Goal: Find specific page/section: Find specific page/section

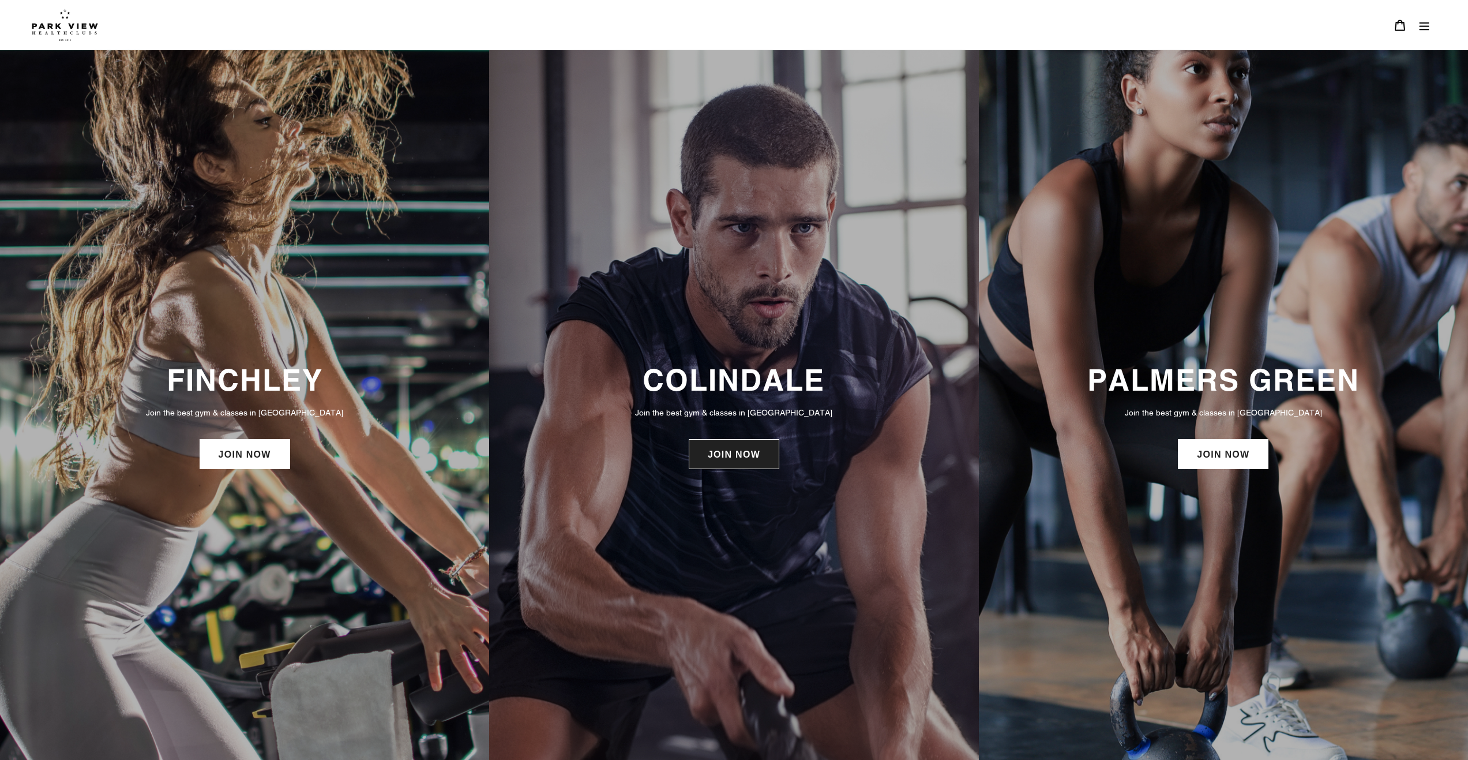
click at [723, 455] on link "JOIN NOW" at bounding box center [734, 454] width 91 height 30
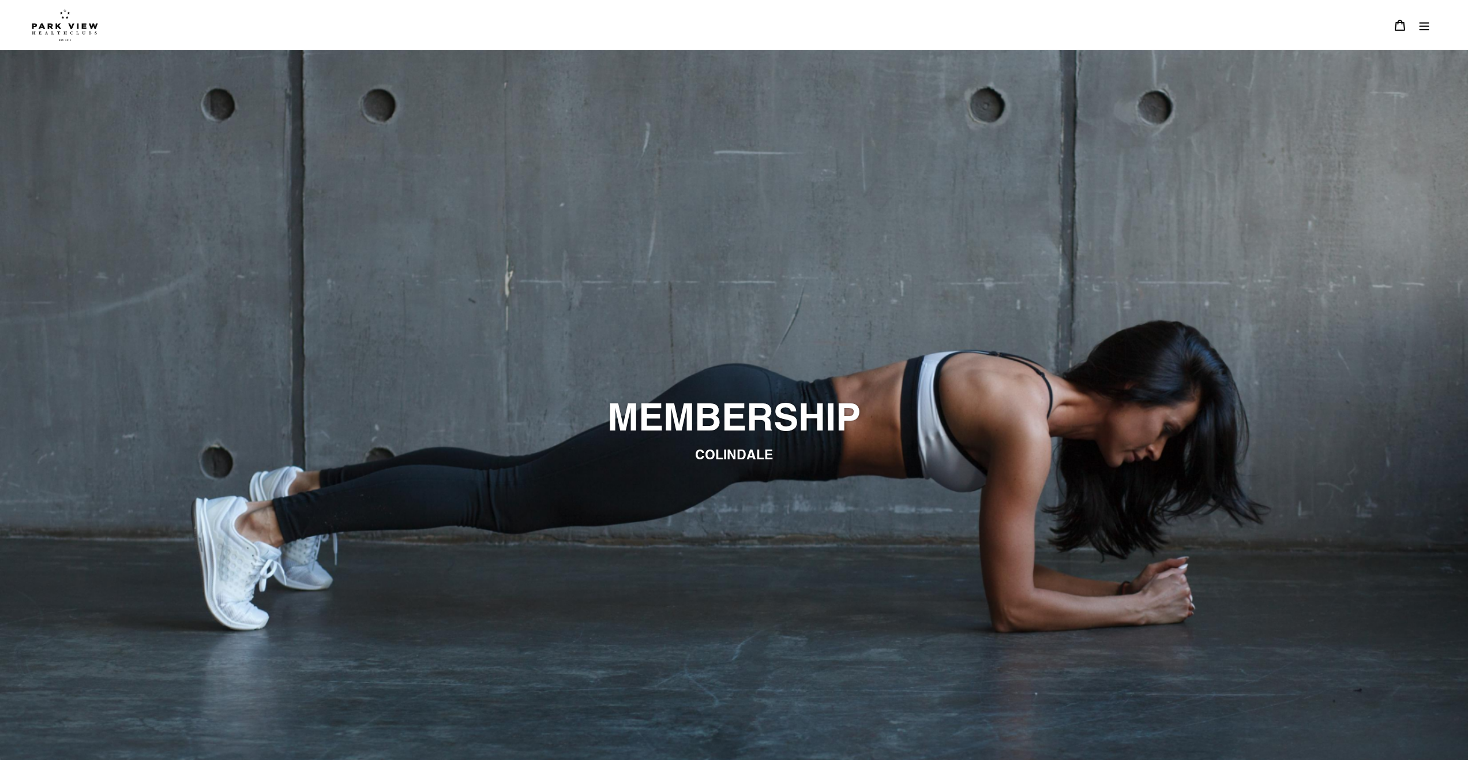
click at [1433, 22] on button "Menu" at bounding box center [1424, 25] width 24 height 25
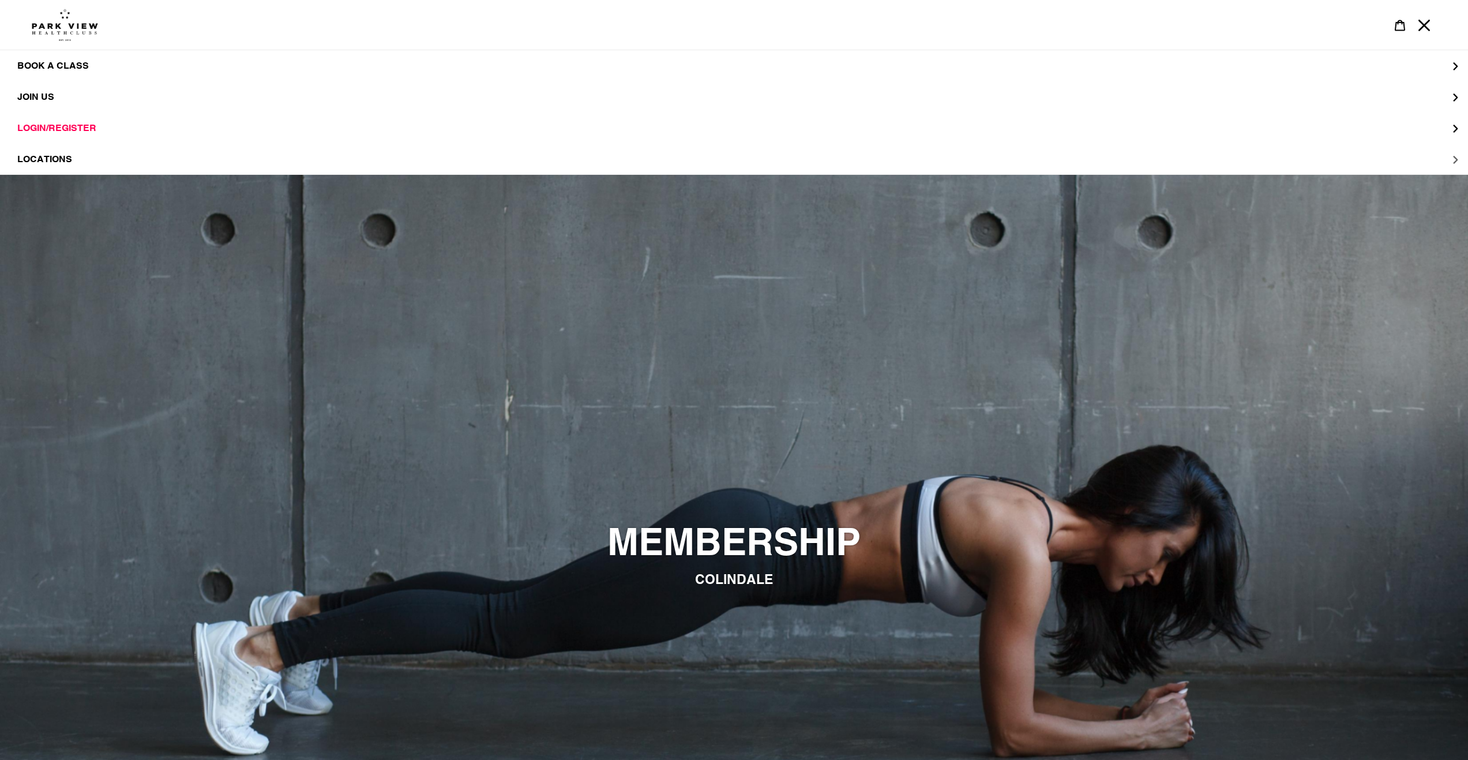
click at [112, 159] on button "LOCATIONS" at bounding box center [734, 159] width 1468 height 31
click at [58, 98] on span "Colindale" at bounding box center [67, 97] width 55 height 12
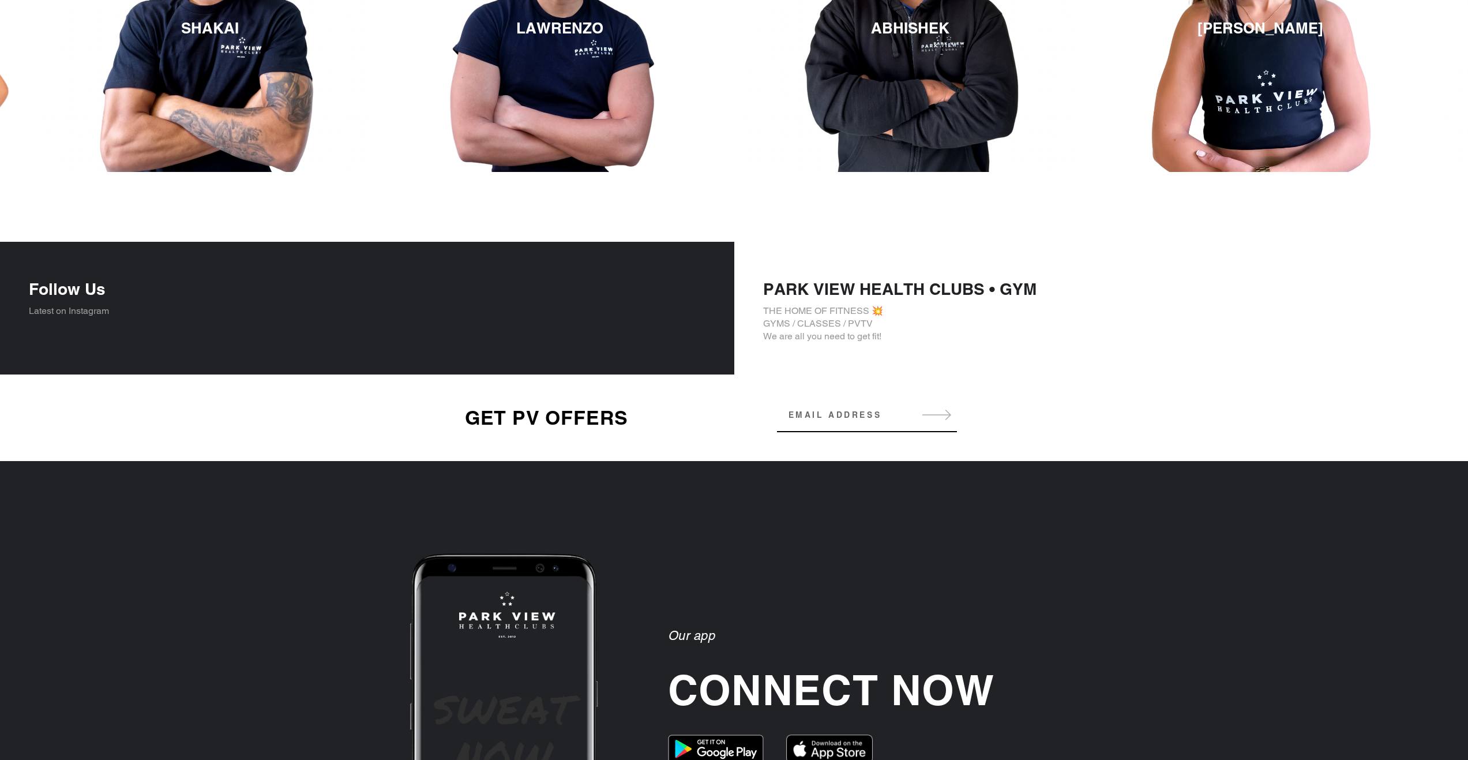
scroll to position [2133, 0]
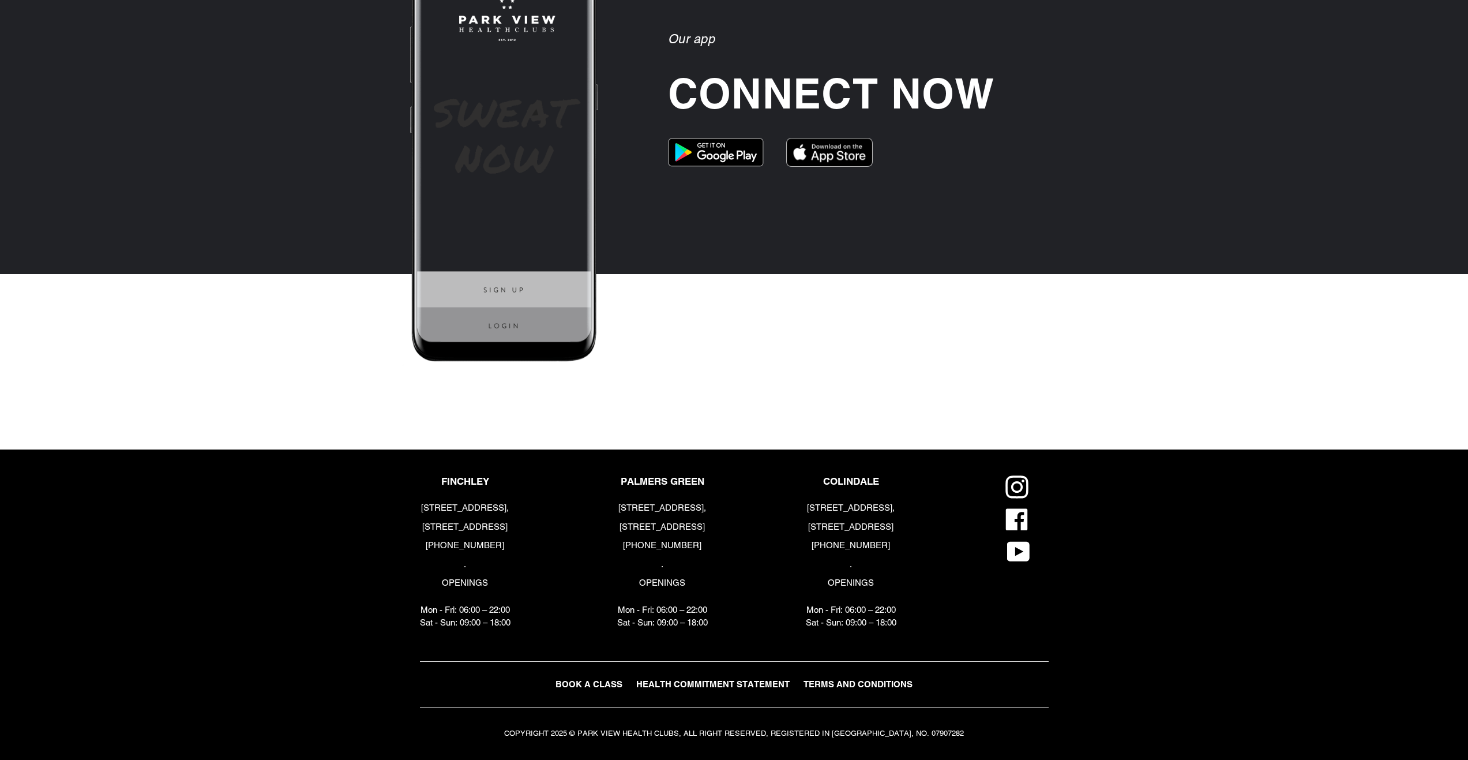
drag, startPoint x: 257, startPoint y: 468, endPoint x: 276, endPoint y: 396, distance: 75.3
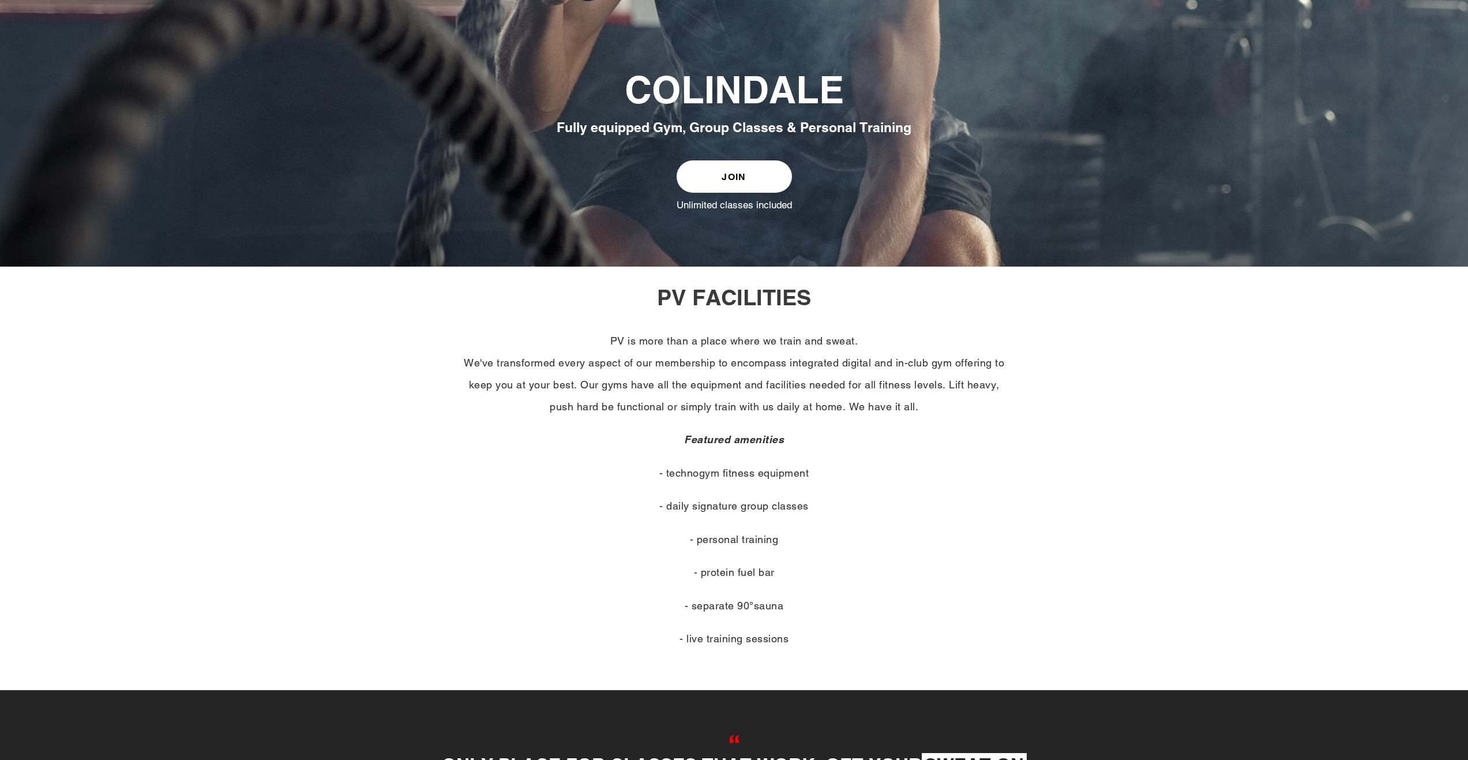
scroll to position [0, 0]
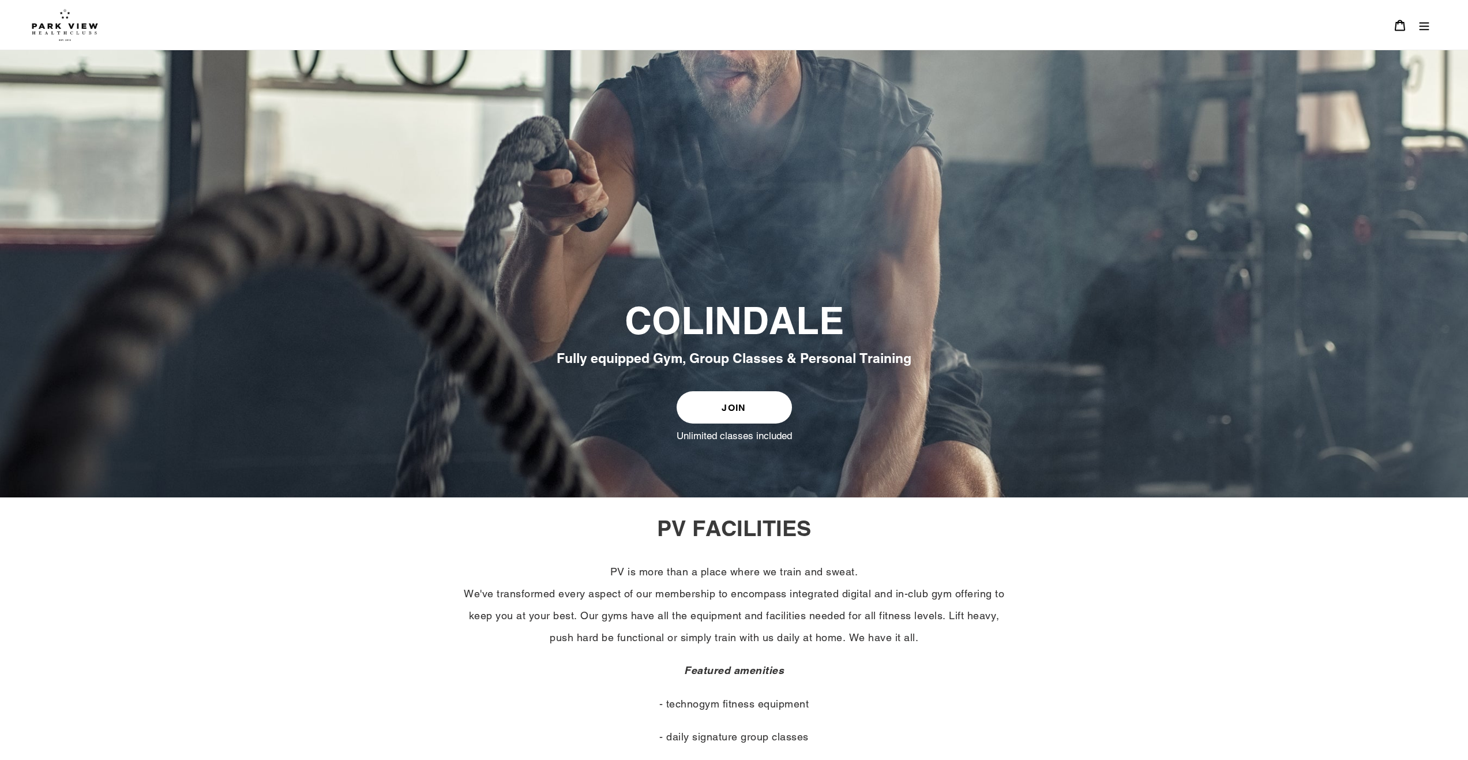
click at [1428, 29] on icon "Menu" at bounding box center [1424, 26] width 12 height 12
